Goal: Task Accomplishment & Management: Manage account settings

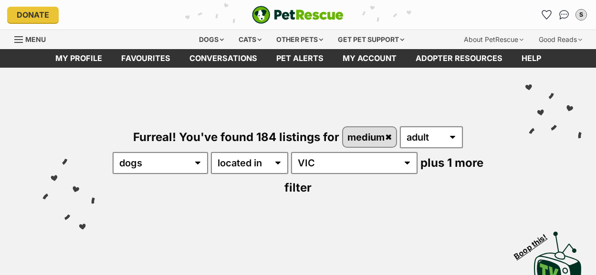
click at [545, 15] on icon "Favourites" at bounding box center [546, 15] width 9 height 9
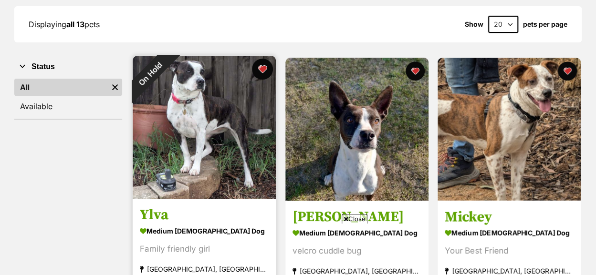
click at [265, 69] on button "favourite" at bounding box center [263, 69] width 21 height 21
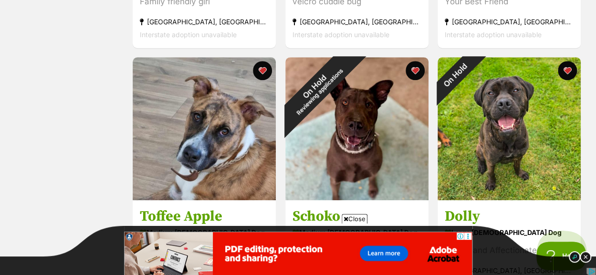
scroll to position [386, 0]
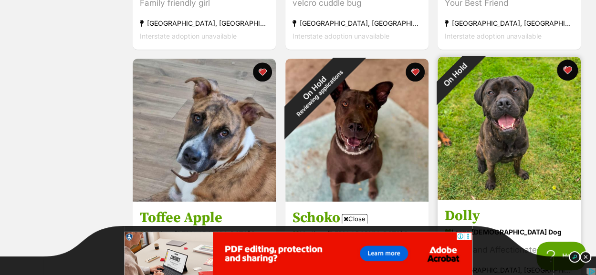
click at [565, 67] on button "favourite" at bounding box center [567, 70] width 21 height 21
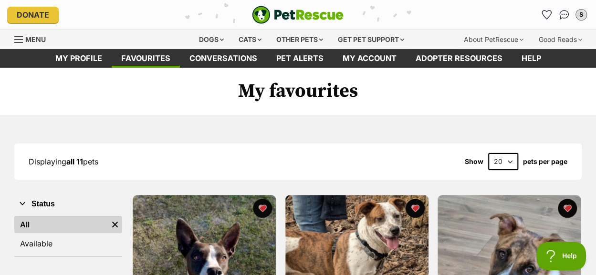
scroll to position [1, 0]
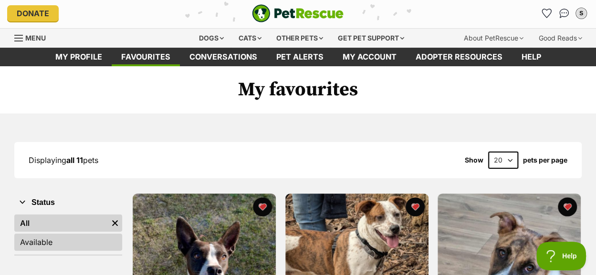
click at [76, 244] on link "Available" at bounding box center [68, 242] width 108 height 17
